Goal: Navigation & Orientation: Understand site structure

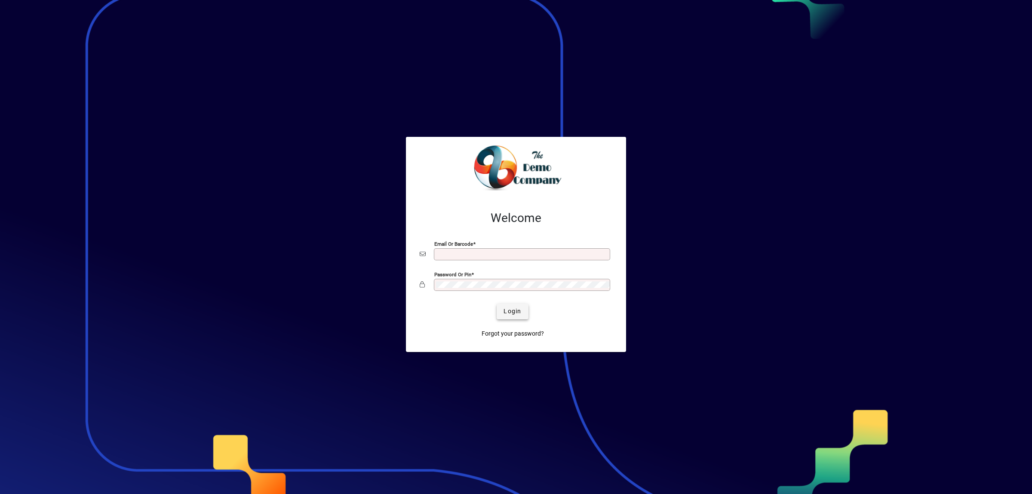
type input "**********"
click at [508, 310] on span "Login" at bounding box center [512, 311] width 18 height 9
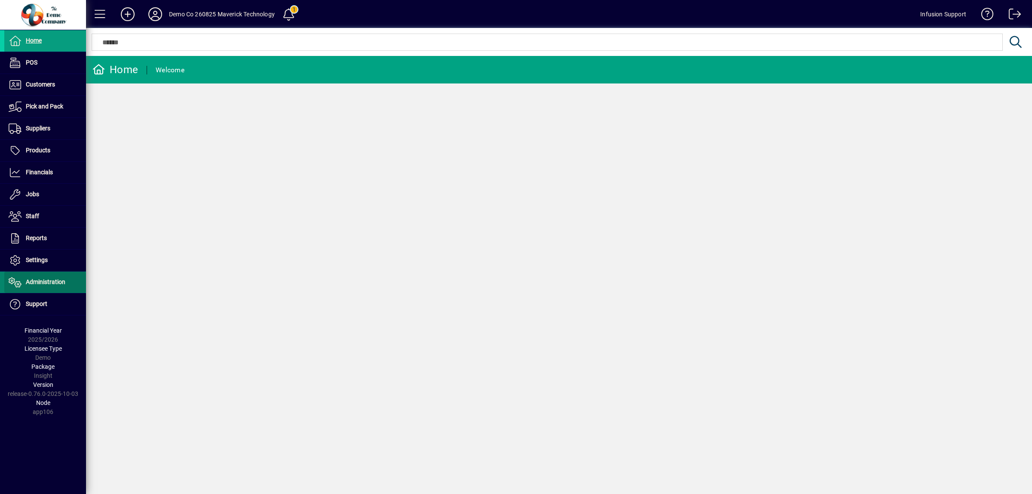
click at [55, 286] on span "Administration" at bounding box center [34, 282] width 61 height 10
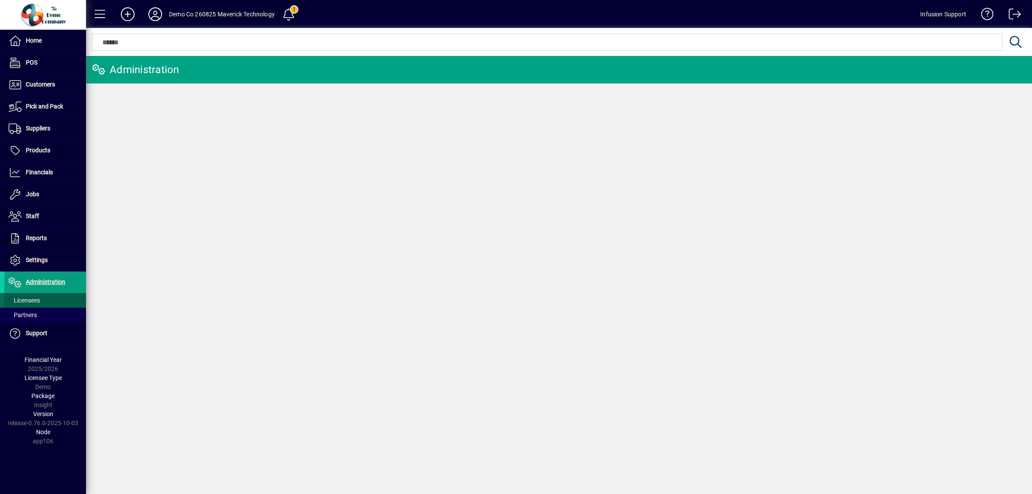
click at [24, 302] on span "Licensees" at bounding box center [24, 300] width 31 height 7
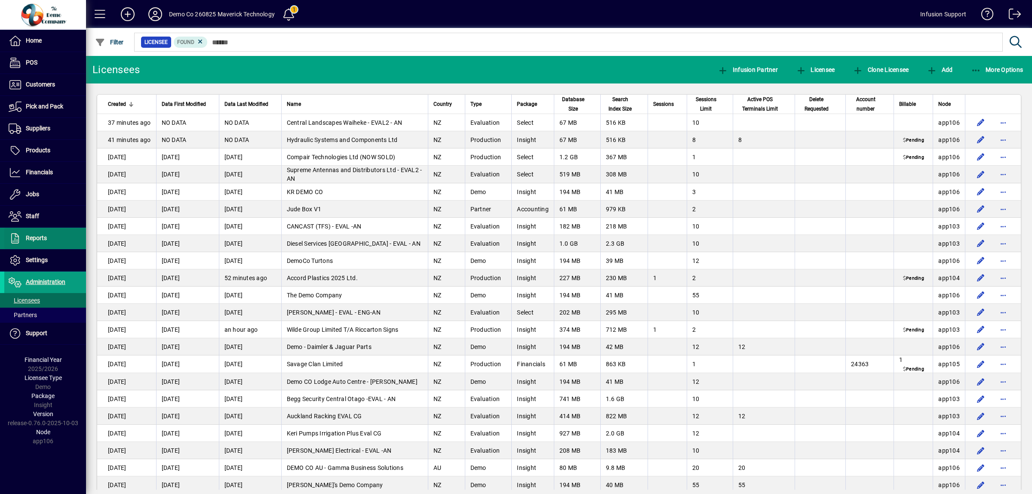
drag, startPoint x: 34, startPoint y: 263, endPoint x: 33, endPoint y: 242, distance: 20.7
click at [34, 263] on span "Settings" at bounding box center [37, 259] width 22 height 7
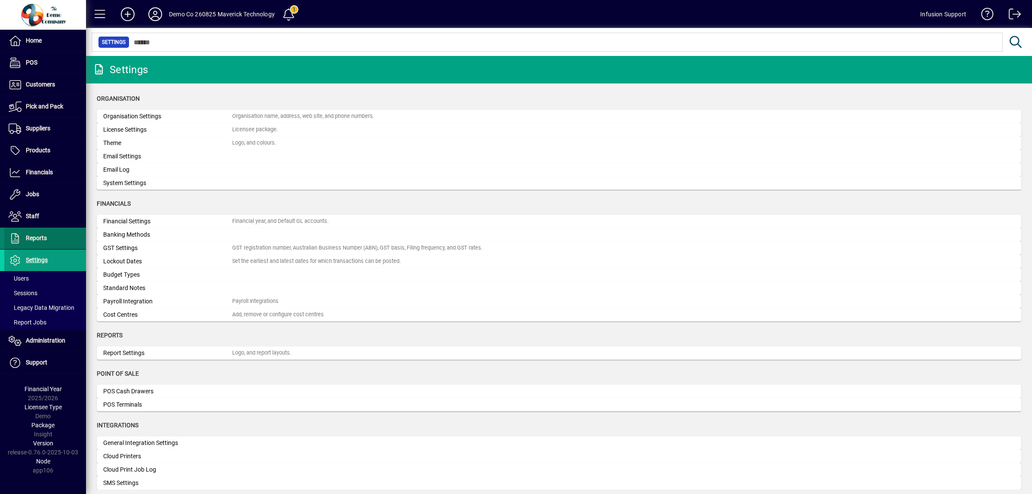
click at [33, 239] on span "Reports" at bounding box center [36, 237] width 21 height 7
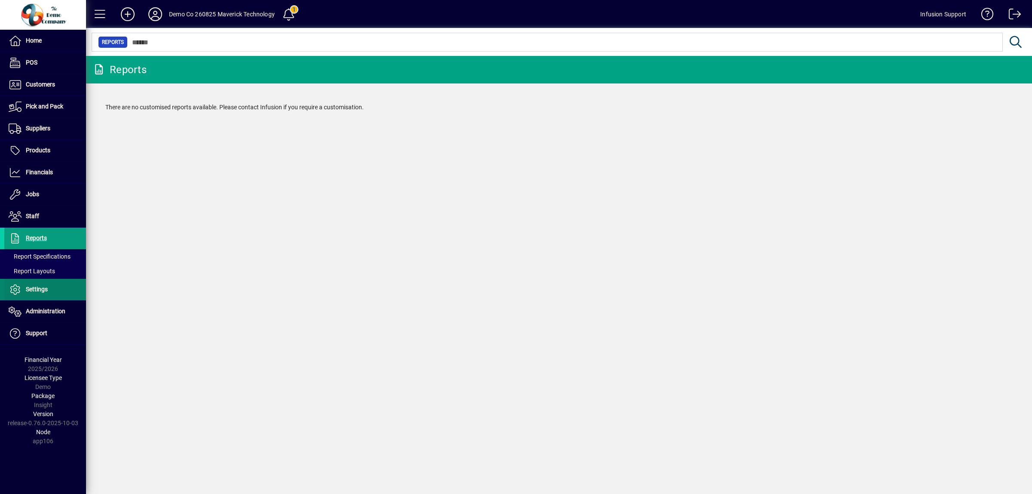
click at [41, 287] on span "Settings" at bounding box center [37, 288] width 22 height 7
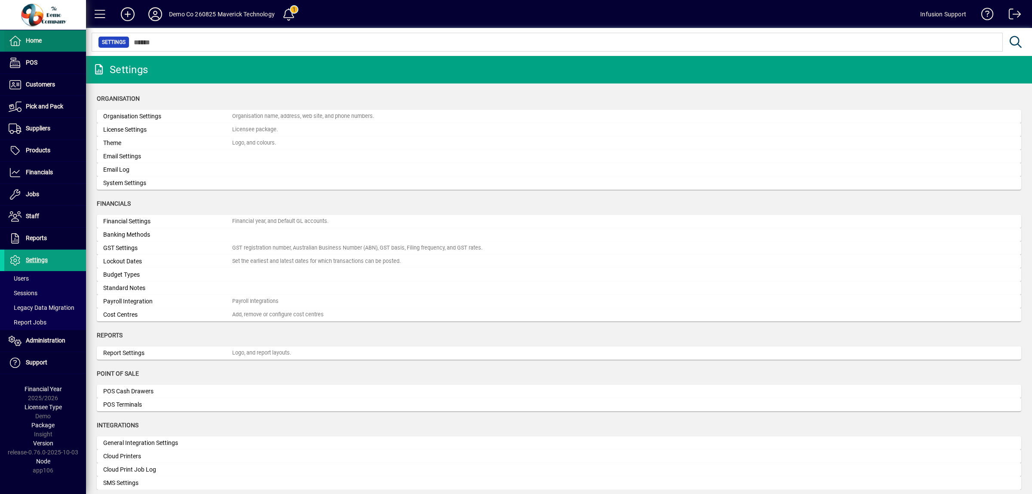
click at [31, 38] on span "Home" at bounding box center [34, 40] width 16 height 7
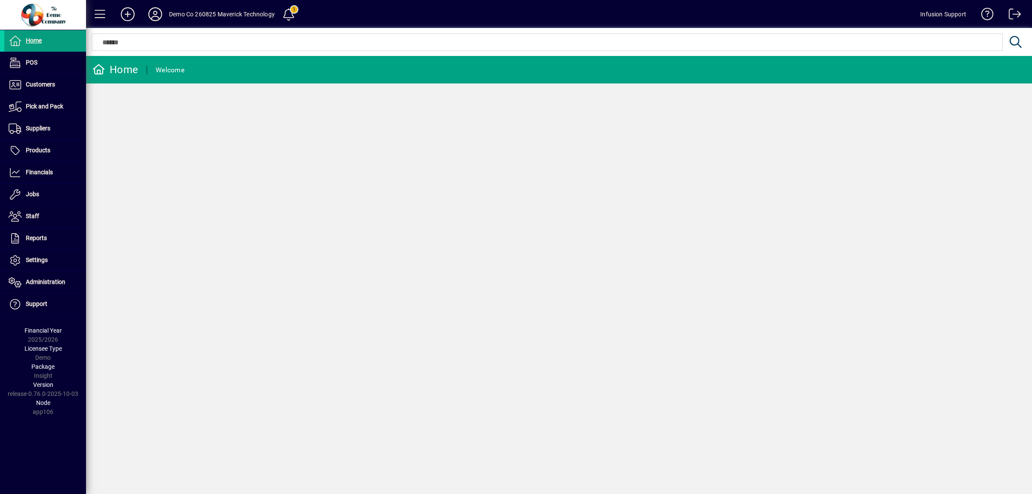
click at [666, 166] on div "Home Welcome" at bounding box center [559, 275] width 946 height 438
